Goal: Task Accomplishment & Management: Complete application form

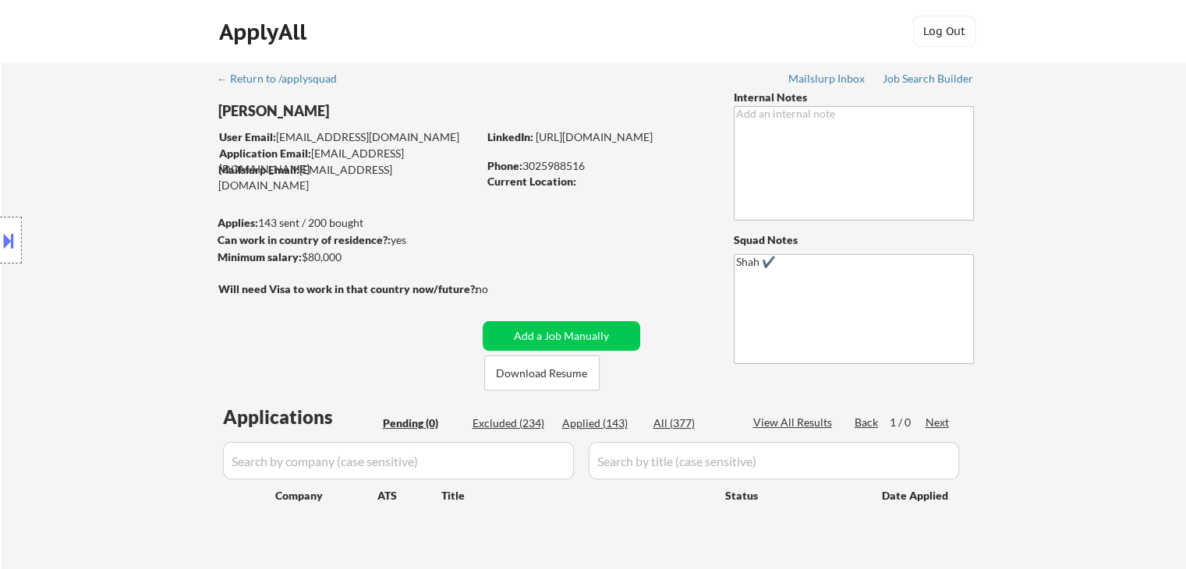
drag, startPoint x: 856, startPoint y: 12, endPoint x: 1036, endPoint y: 199, distance: 259.3
drag, startPoint x: 1036, startPoint y: 199, endPoint x: 871, endPoint y: 101, distance: 192.0
click at [658, 110] on div "← Return to /applysquad Mailslurp Inbox Job Search Builder [PERSON_NAME] User E…" at bounding box center [594, 316] width 778 height 508
drag, startPoint x: 917, startPoint y: 80, endPoint x: 1042, endPoint y: 344, distance: 291.7
click at [1042, 344] on div "← Return to /applysquad Mailslurp Inbox Job Search Builder [PERSON_NAME] User E…" at bounding box center [594, 322] width 1185 height 520
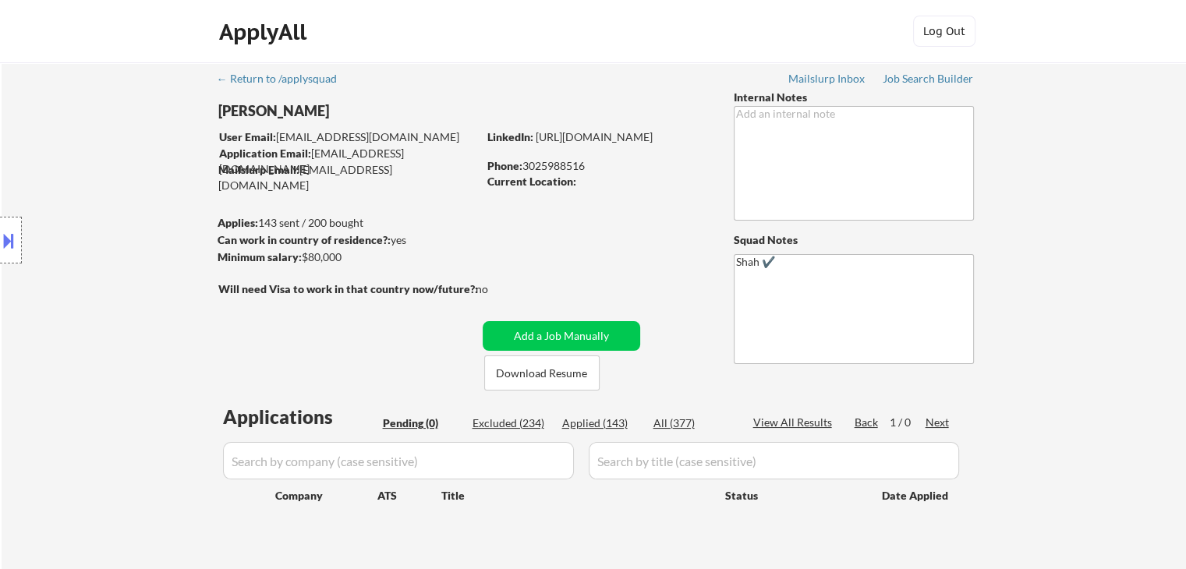
click at [8, 385] on div "← Return to /applysquad Mailslurp Inbox Job Search Builder [PERSON_NAME] User E…" at bounding box center [594, 322] width 1185 height 520
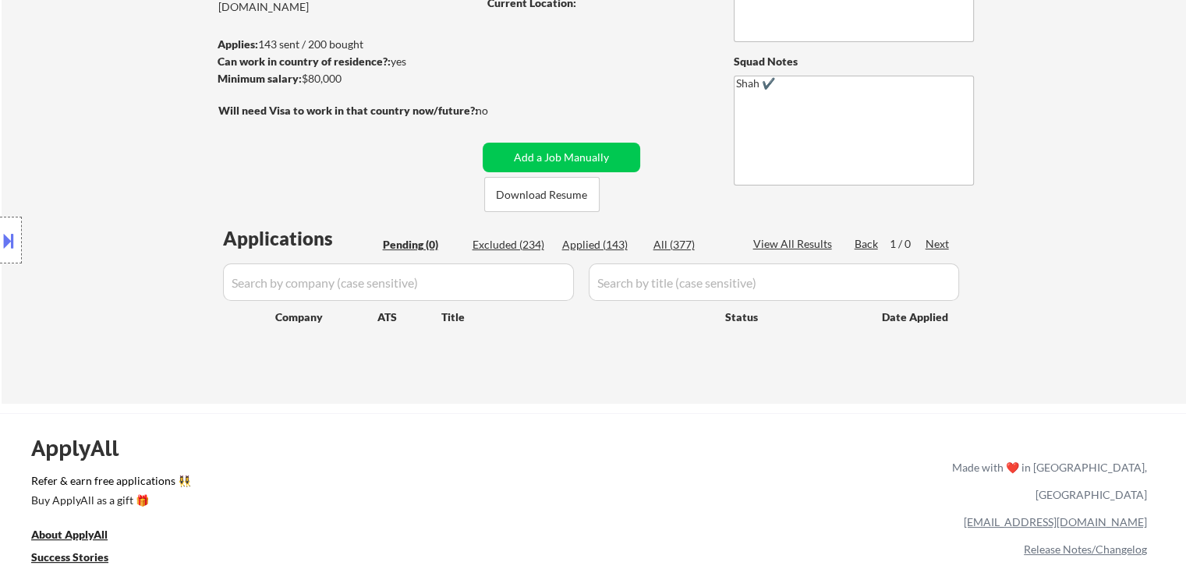
scroll to position [234, 0]
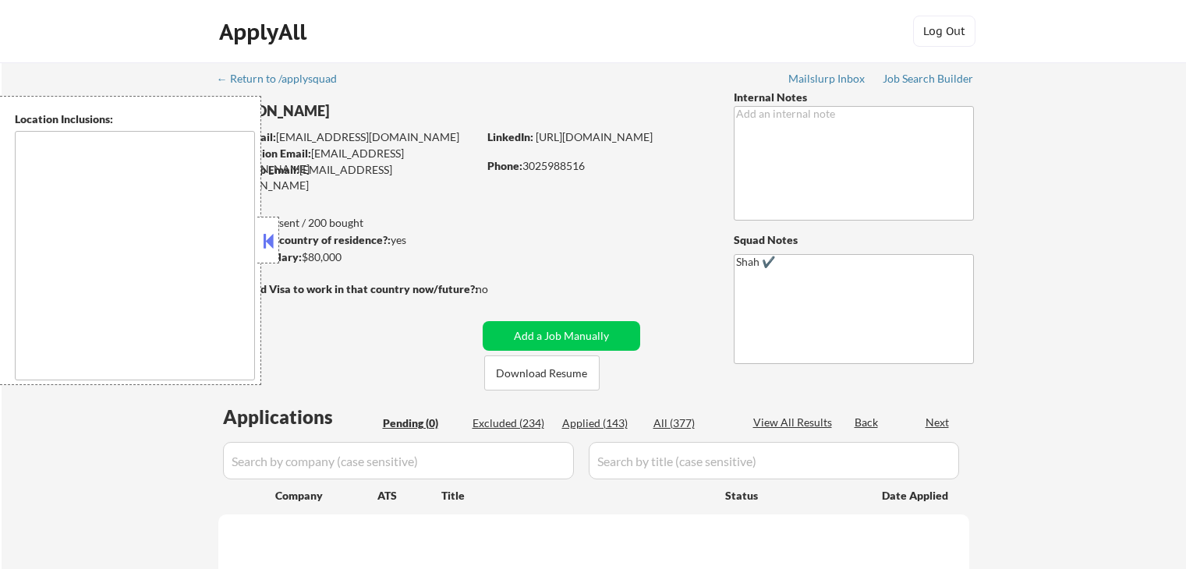
scroll to position [234, 0]
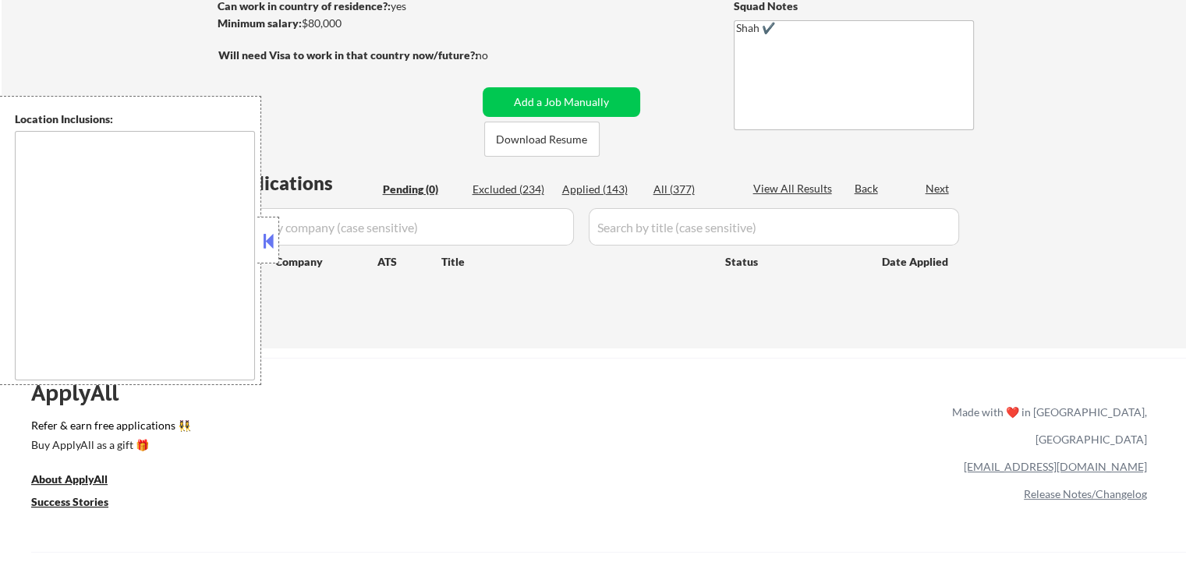
type textarea "[GEOGRAPHIC_DATA], DE [GEOGRAPHIC_DATA], [GEOGRAPHIC_DATA], DE [GEOGRAPHIC_DATA…"
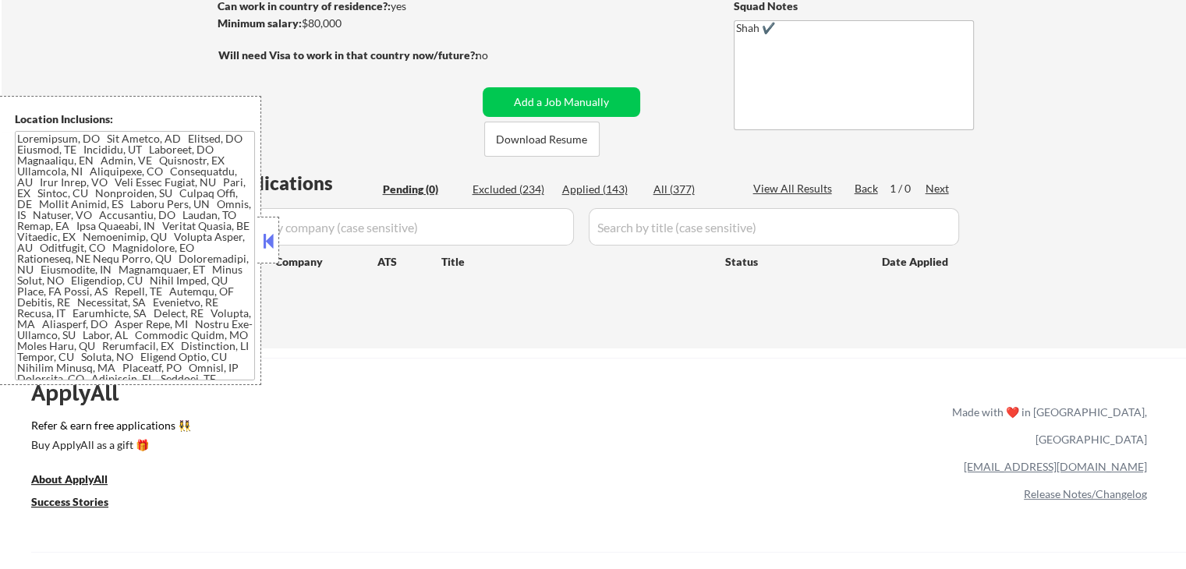
click at [64, 44] on div "← Return to /applysquad Mailslurp Inbox Job Search Builder [PERSON_NAME] User E…" at bounding box center [594, 88] width 1185 height 520
click at [268, 257] on div at bounding box center [268, 240] width 22 height 47
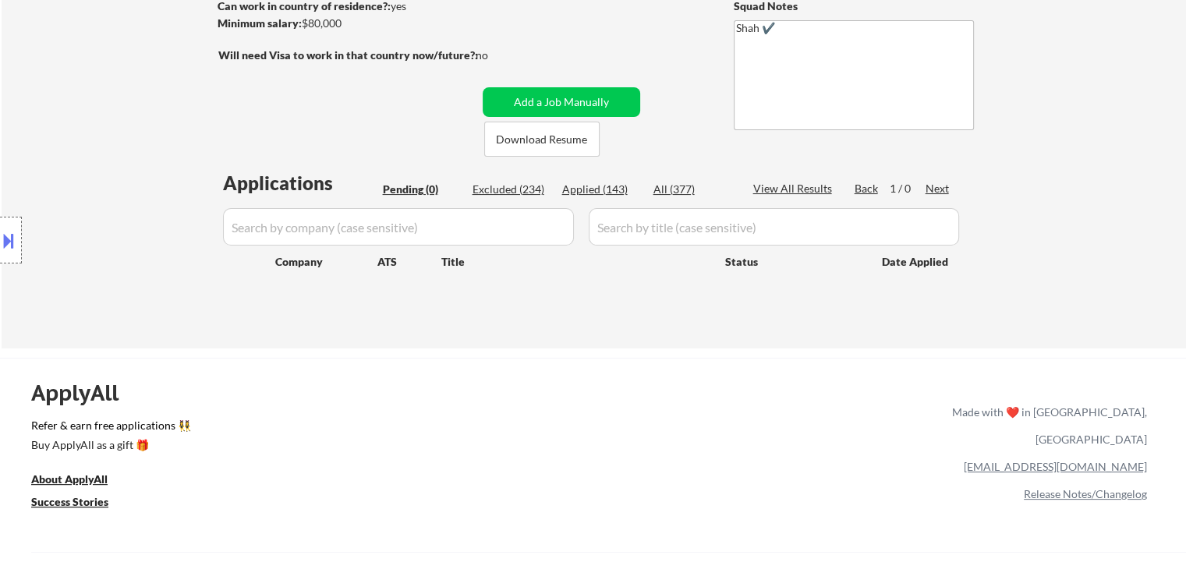
click at [144, 125] on div "Location Inclusions:" at bounding box center [139, 240] width 279 height 289
click at [138, 91] on div "← Return to /applysquad Mailslurp Inbox Job Search Builder [PERSON_NAME] User E…" at bounding box center [594, 88] width 1185 height 520
click at [137, 90] on div "← Return to /applysquad Mailslurp Inbox Job Search Builder [PERSON_NAME] User E…" at bounding box center [594, 88] width 1185 height 520
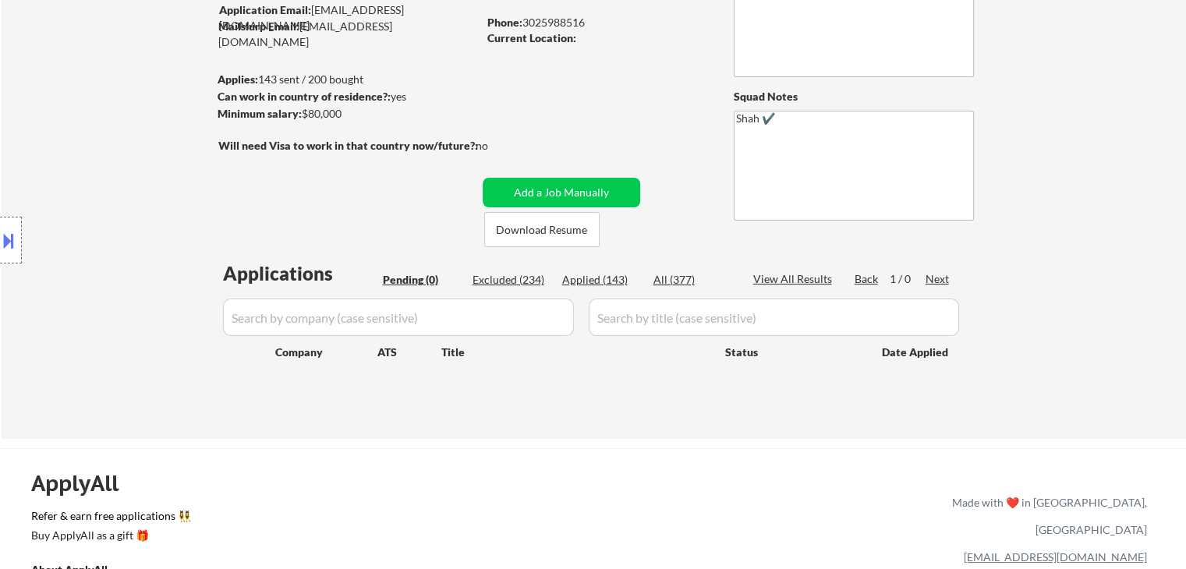
scroll to position [78, 0]
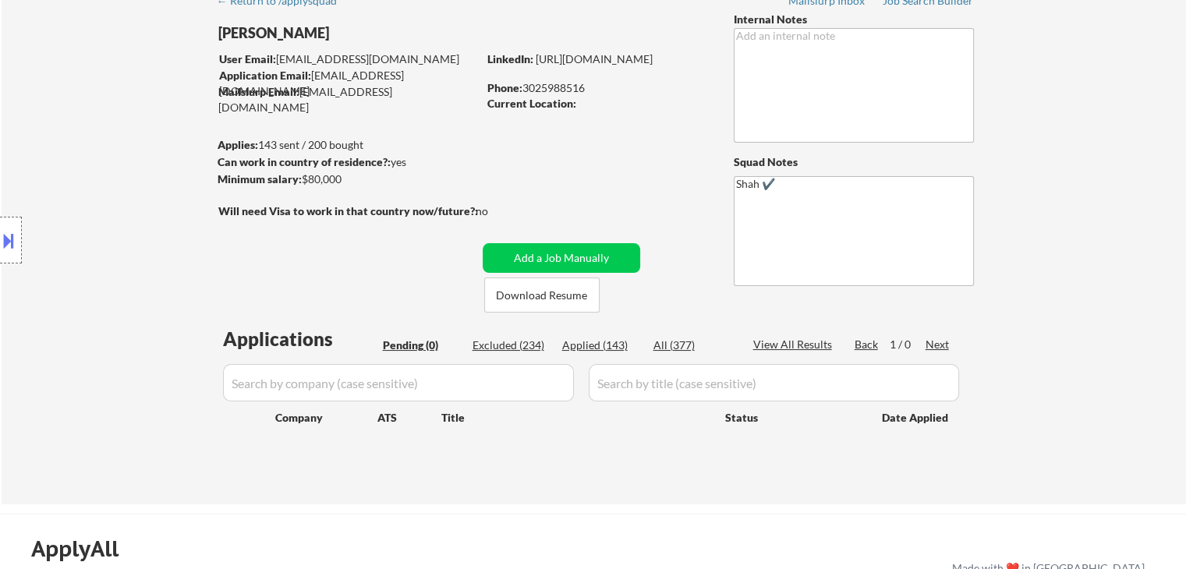
click at [112, 131] on div "Location Inclusions:" at bounding box center [139, 240] width 279 height 289
click at [108, 134] on div "Location Inclusions:" at bounding box center [139, 240] width 279 height 289
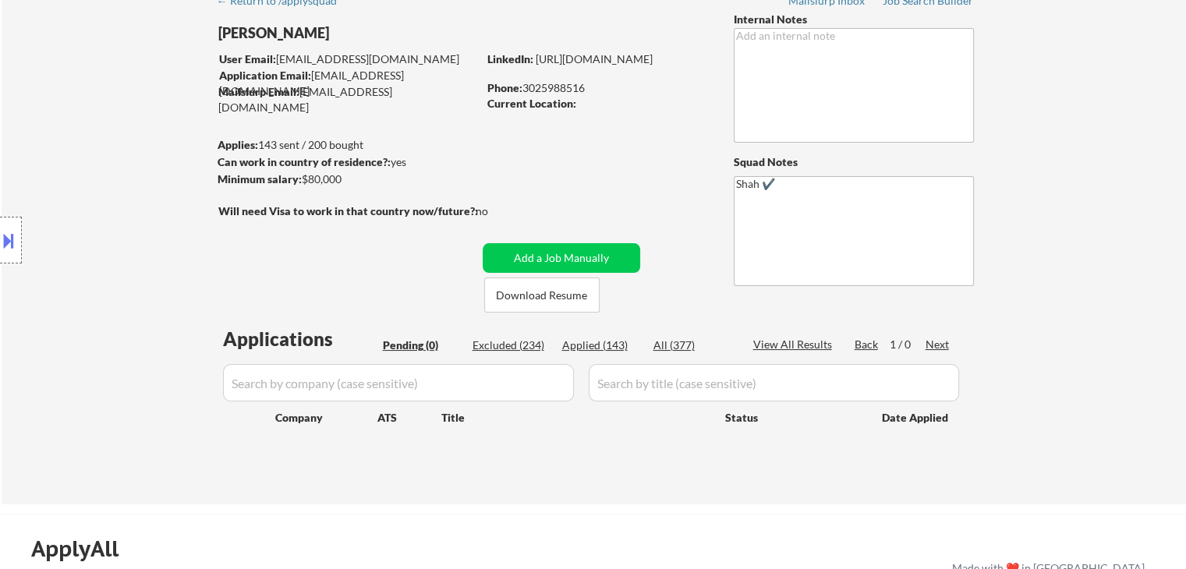
click at [108, 134] on div "Location Inclusions:" at bounding box center [139, 240] width 279 height 289
click at [111, 161] on div "Location Inclusions:" at bounding box center [139, 240] width 279 height 289
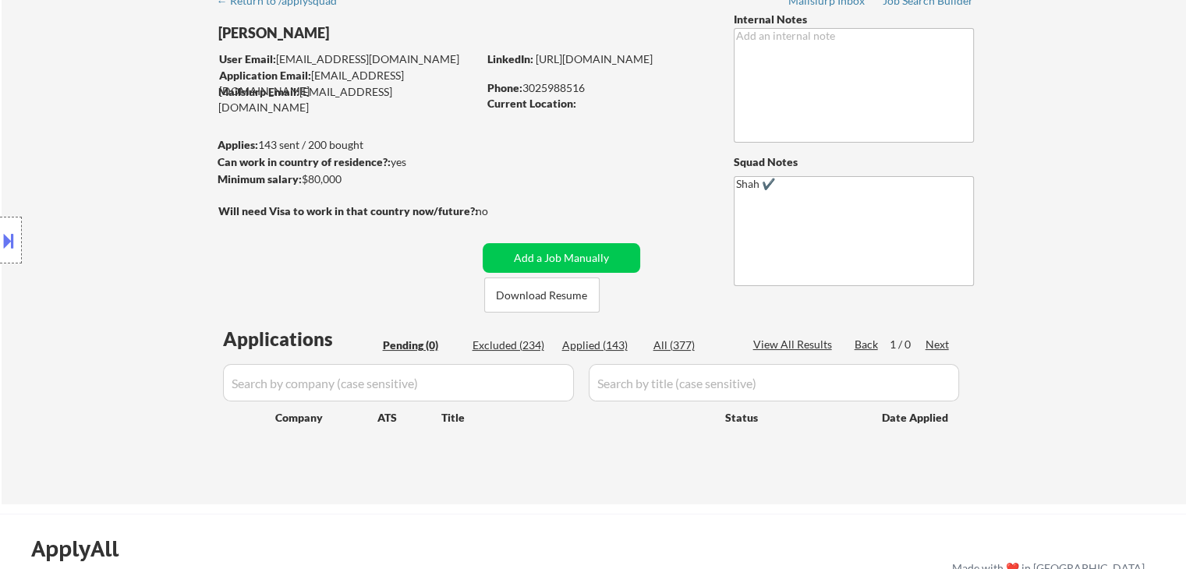
click at [106, 167] on div "Location Inclusions:" at bounding box center [139, 240] width 279 height 289
click at [105, 167] on div "Location Inclusions:" at bounding box center [139, 240] width 279 height 289
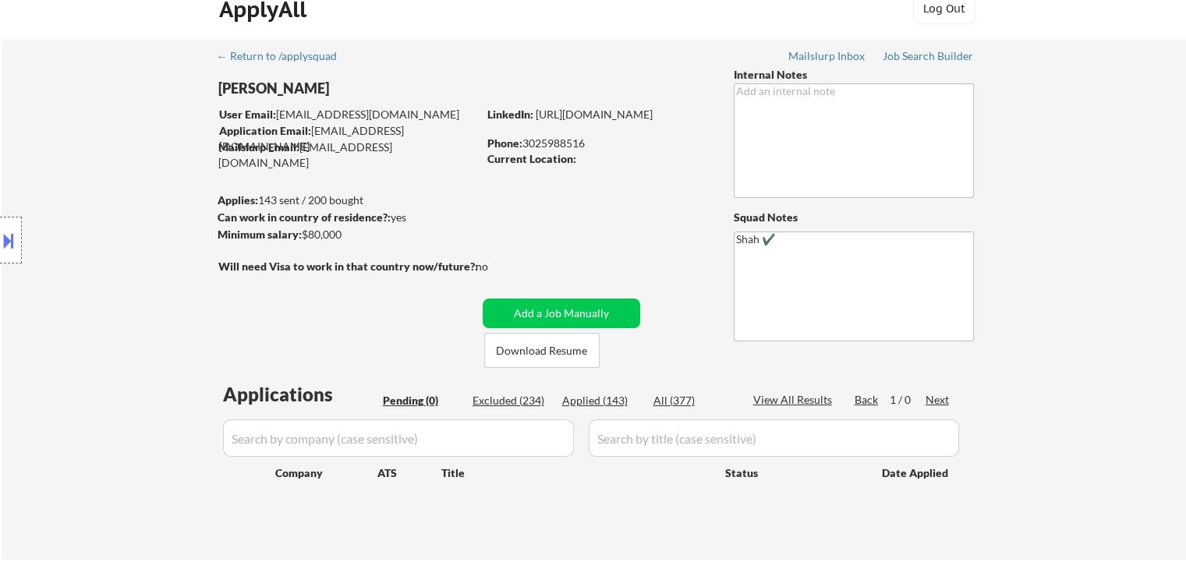
scroll to position [0, 0]
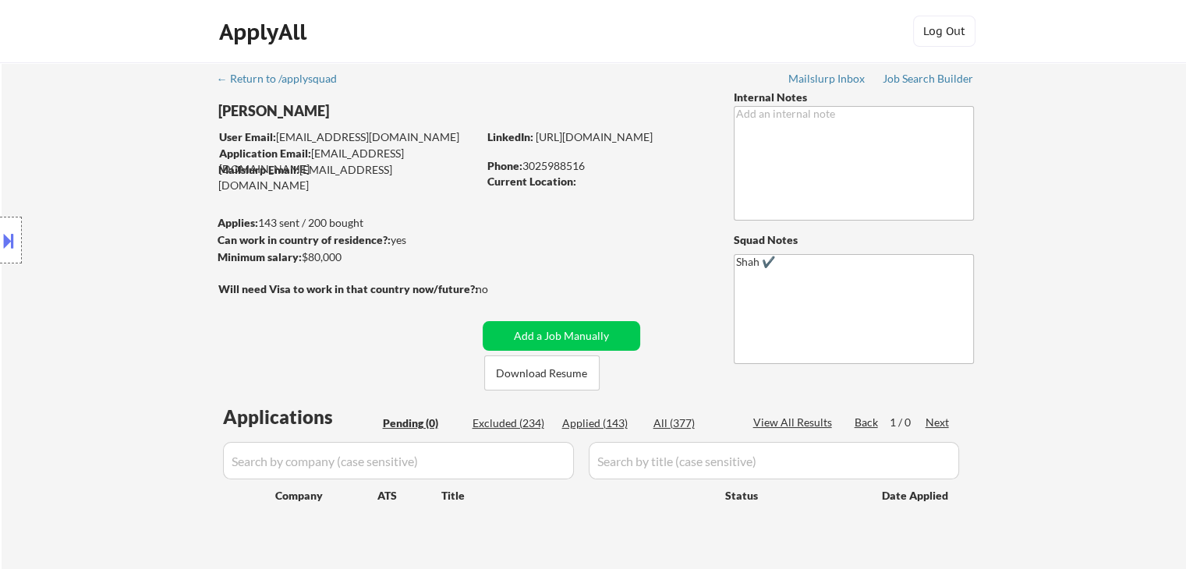
click at [105, 167] on div "Location Inclusions:" at bounding box center [139, 240] width 279 height 289
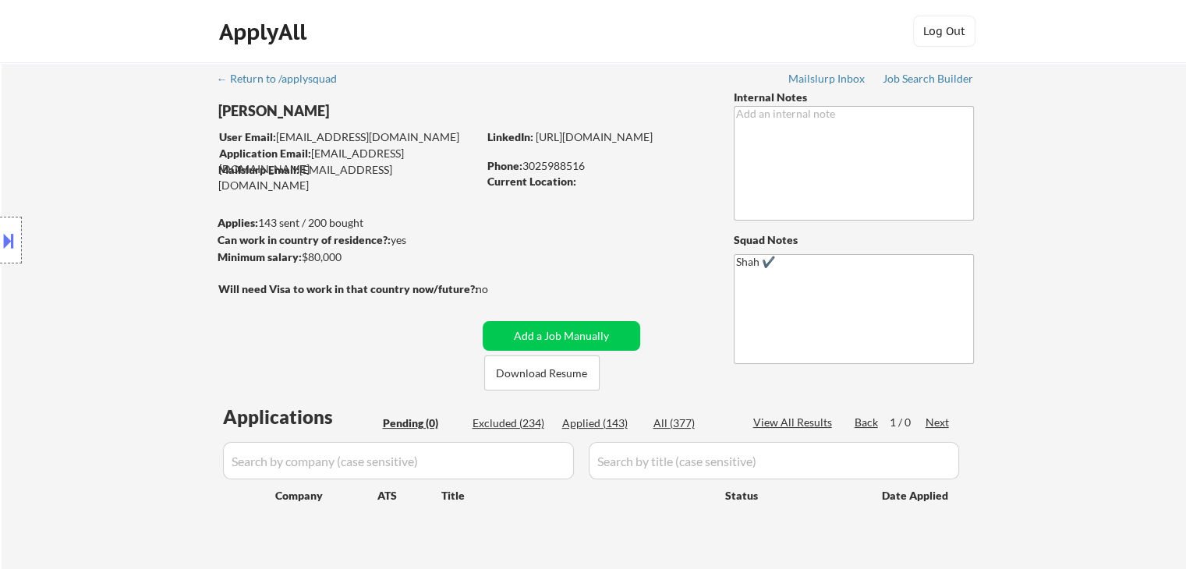
click at [104, 168] on div "Location Inclusions:" at bounding box center [139, 240] width 279 height 289
click at [105, 168] on div "Location Inclusions:" at bounding box center [139, 240] width 279 height 289
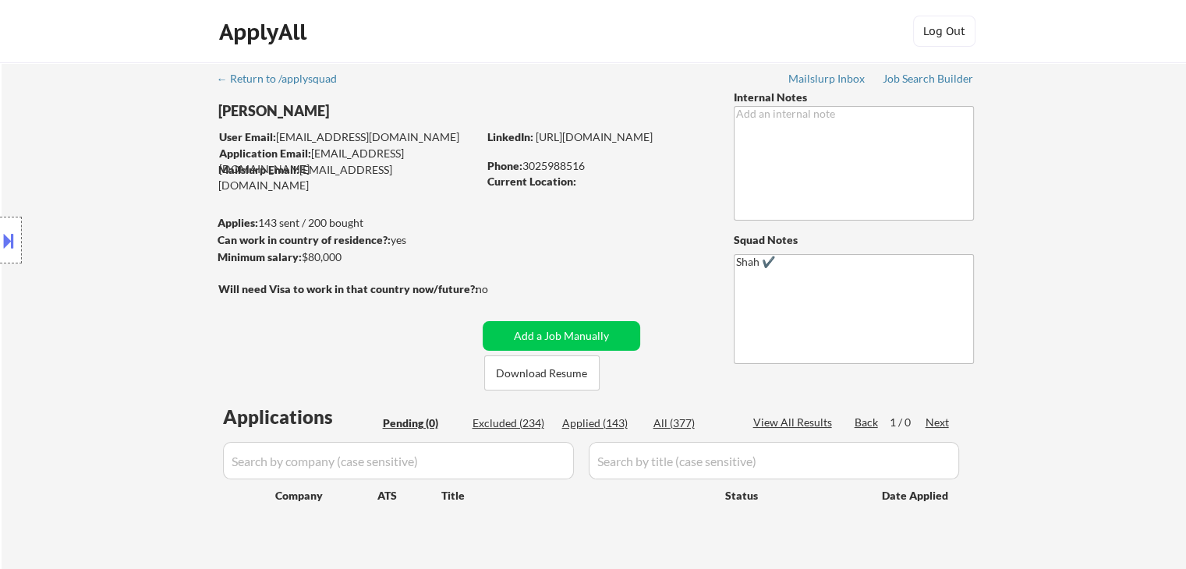
click at [105, 168] on div "Location Inclusions:" at bounding box center [139, 240] width 279 height 289
click at [104, 172] on div "Location Inclusions:" at bounding box center [139, 240] width 279 height 289
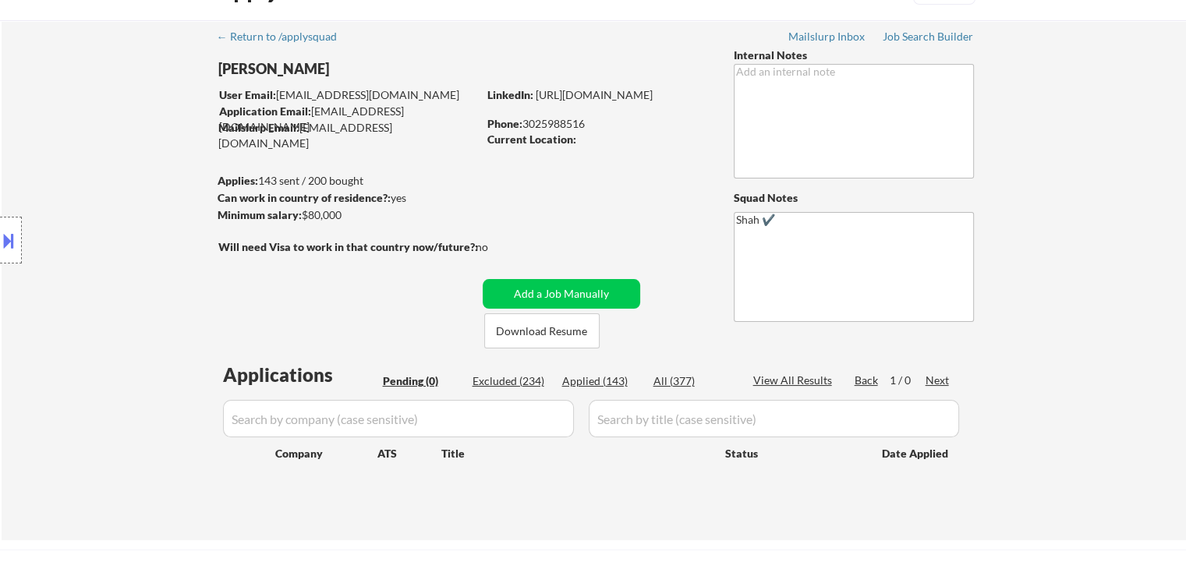
scroll to position [78, 0]
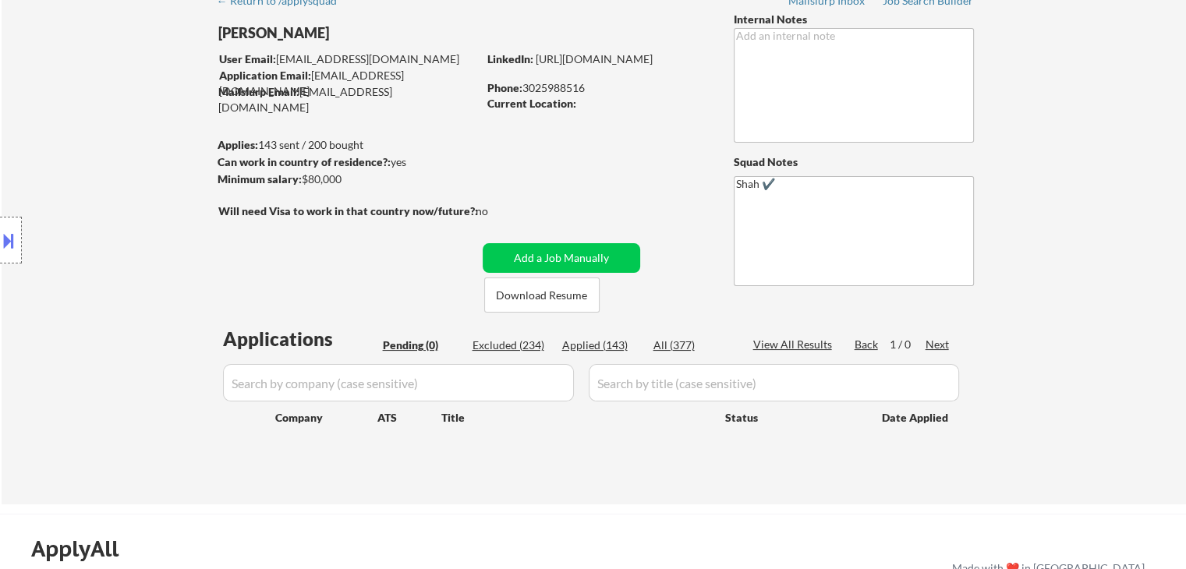
click at [99, 177] on div "Location Inclusions:" at bounding box center [139, 240] width 279 height 289
click at [99, 174] on div "Location Inclusions:" at bounding box center [139, 240] width 279 height 289
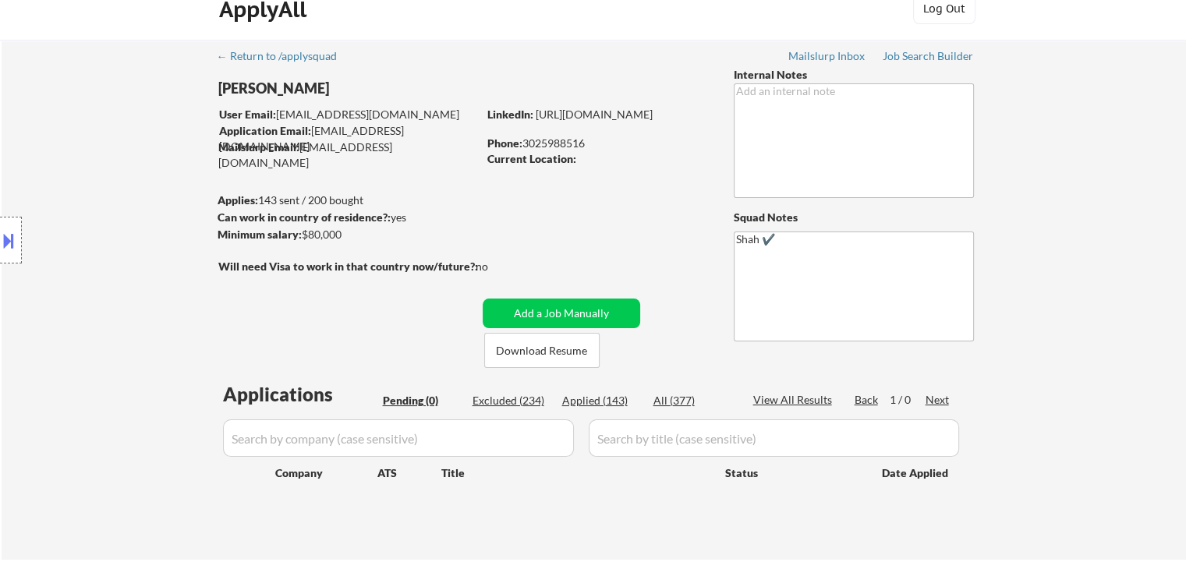
scroll to position [0, 0]
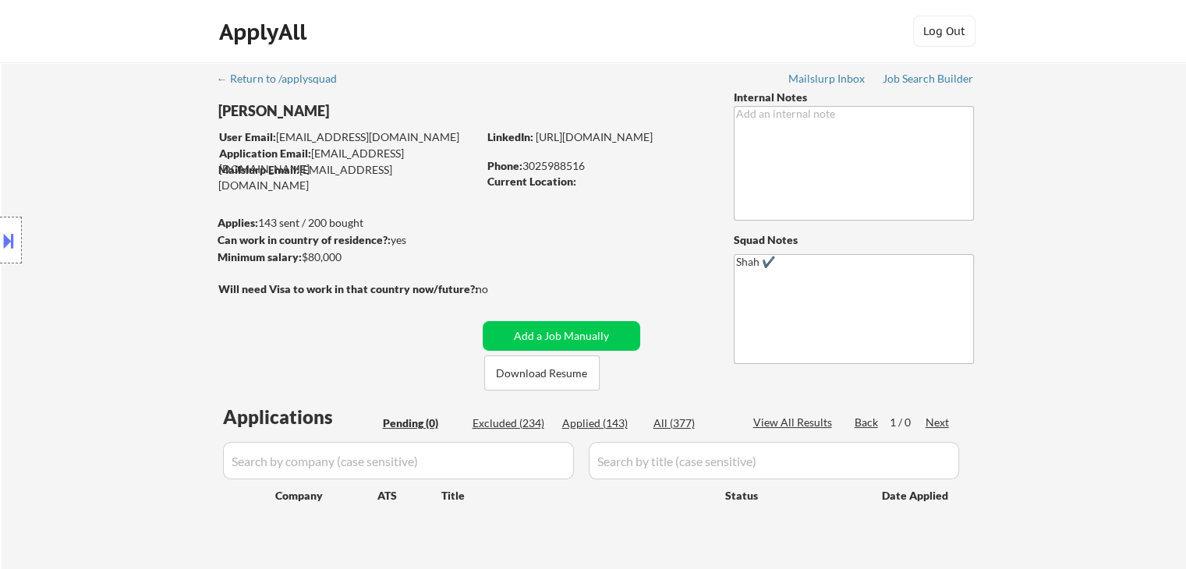
click at [78, 232] on div "Location Inclusions:" at bounding box center [139, 240] width 279 height 289
click at [16, 105] on div "Location Inclusions:" at bounding box center [139, 240] width 279 height 289
